Goal: Check status

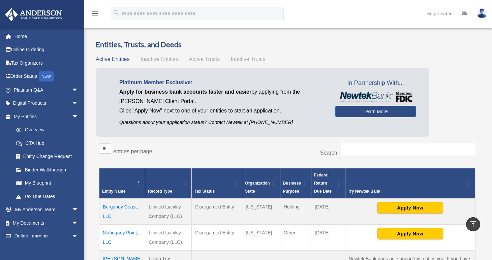
scroll to position [128, 0]
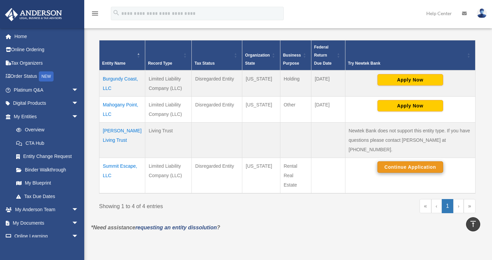
click at [397, 161] on button "Continue Application" at bounding box center [410, 166] width 66 height 11
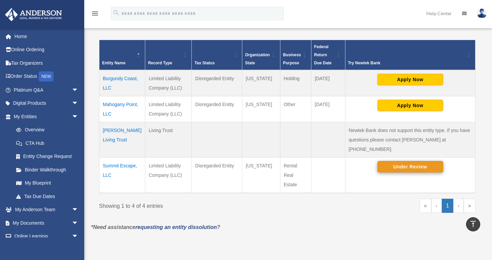
click at [407, 161] on button "Under Review" at bounding box center [410, 166] width 66 height 11
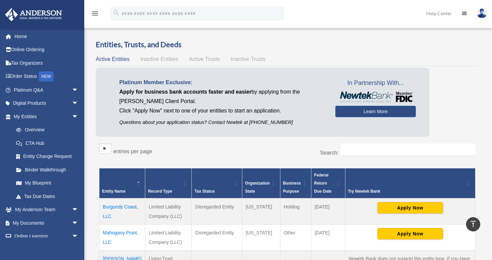
scroll to position [128, 0]
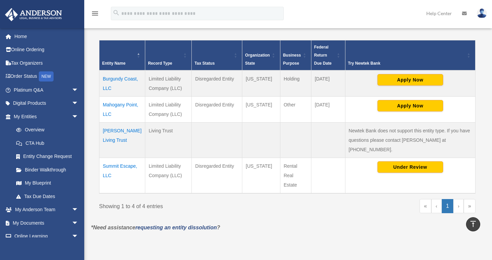
scroll to position [128, 0]
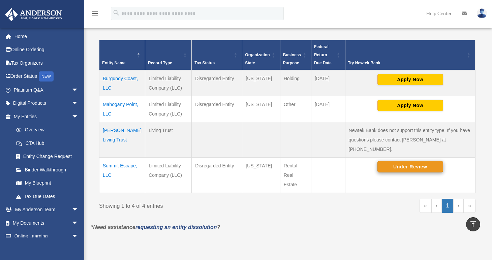
click at [411, 161] on button "Under Review" at bounding box center [410, 166] width 66 height 11
